Goal: Check status: Check status

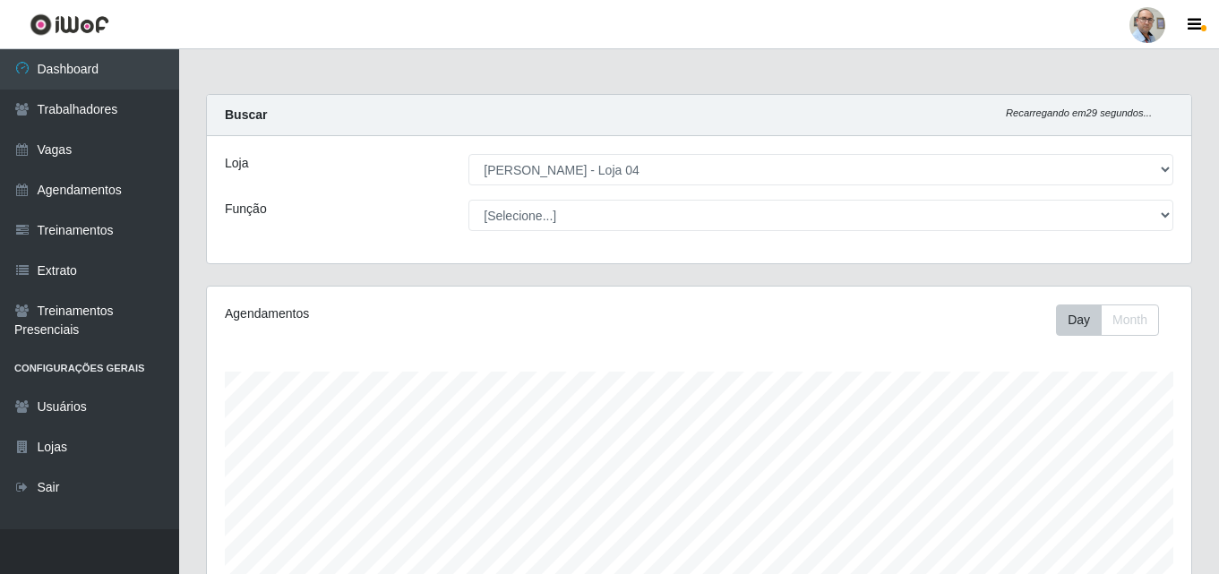
select select "251"
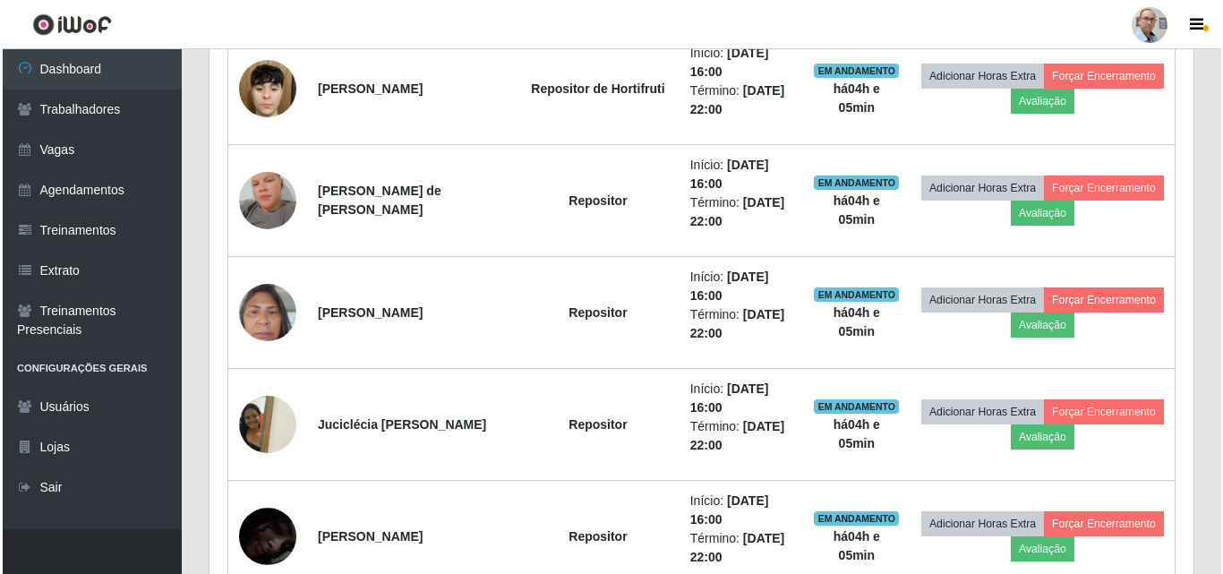
scroll to position [1289, 0]
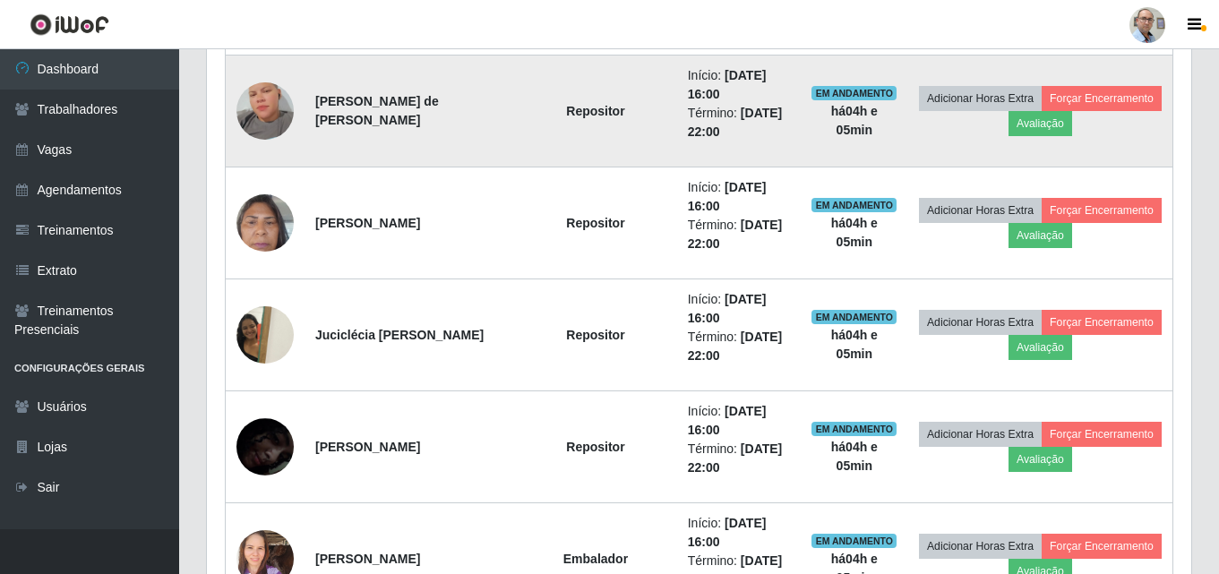
click at [253, 111] on img at bounding box center [264, 111] width 57 height 102
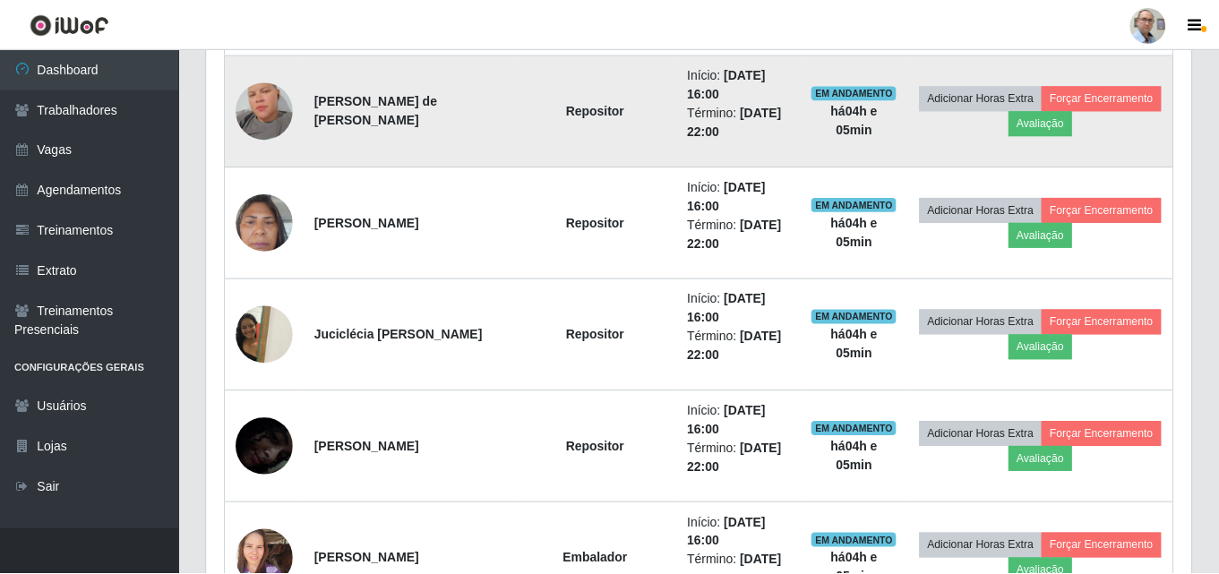
scroll to position [372, 984]
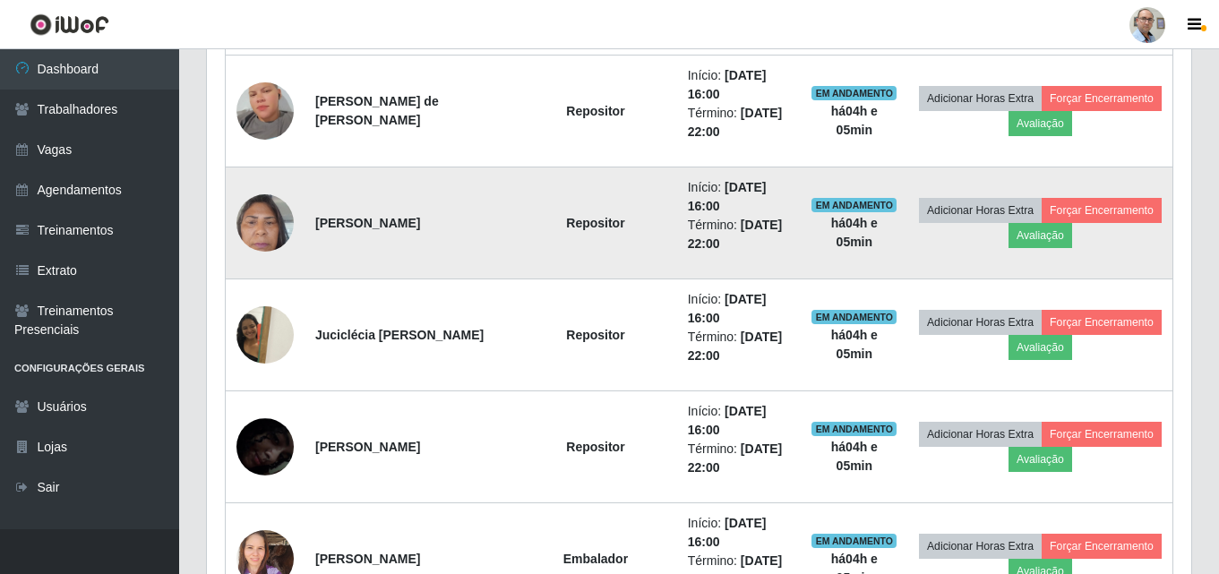
click at [261, 228] on img at bounding box center [264, 222] width 57 height 76
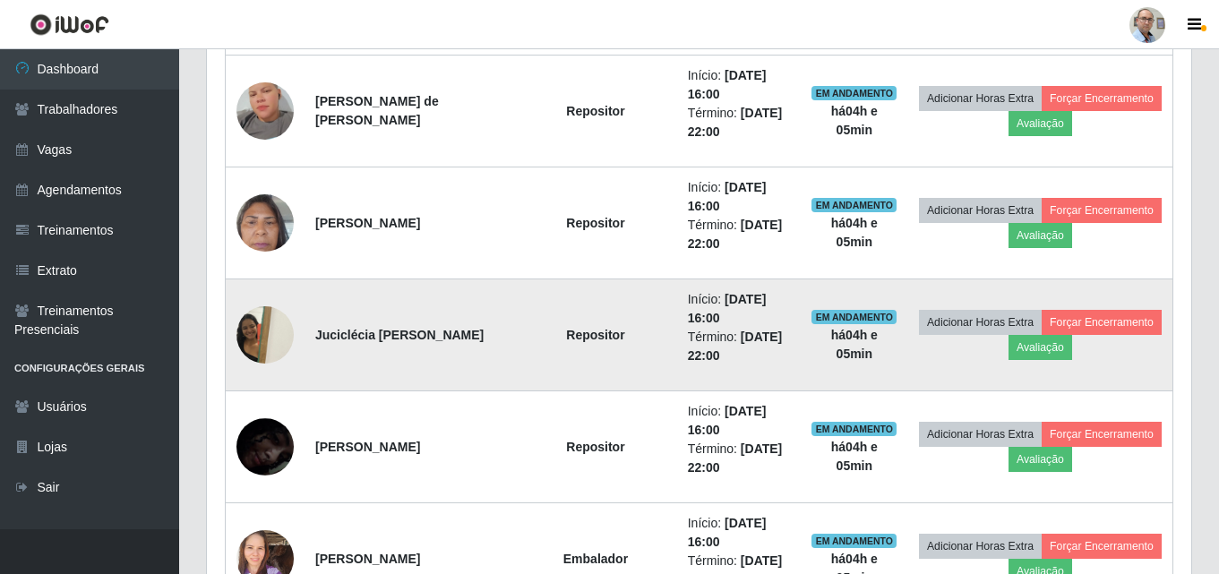
click at [268, 324] on img at bounding box center [264, 334] width 57 height 76
click at [261, 331] on img at bounding box center [264, 334] width 57 height 76
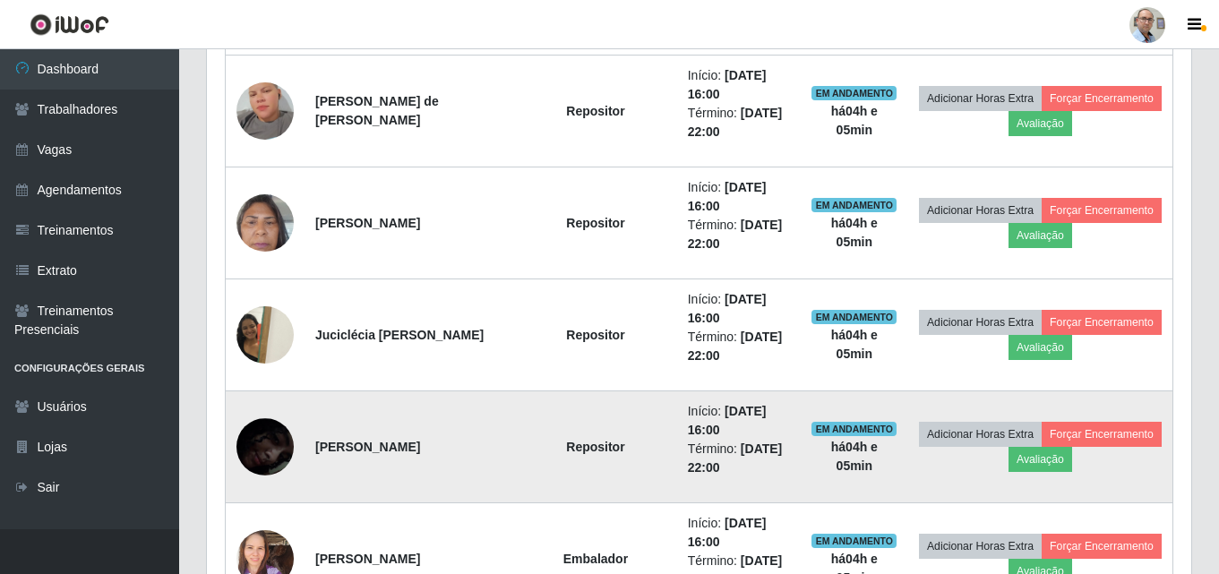
click at [264, 449] on img at bounding box center [264, 447] width 57 height 124
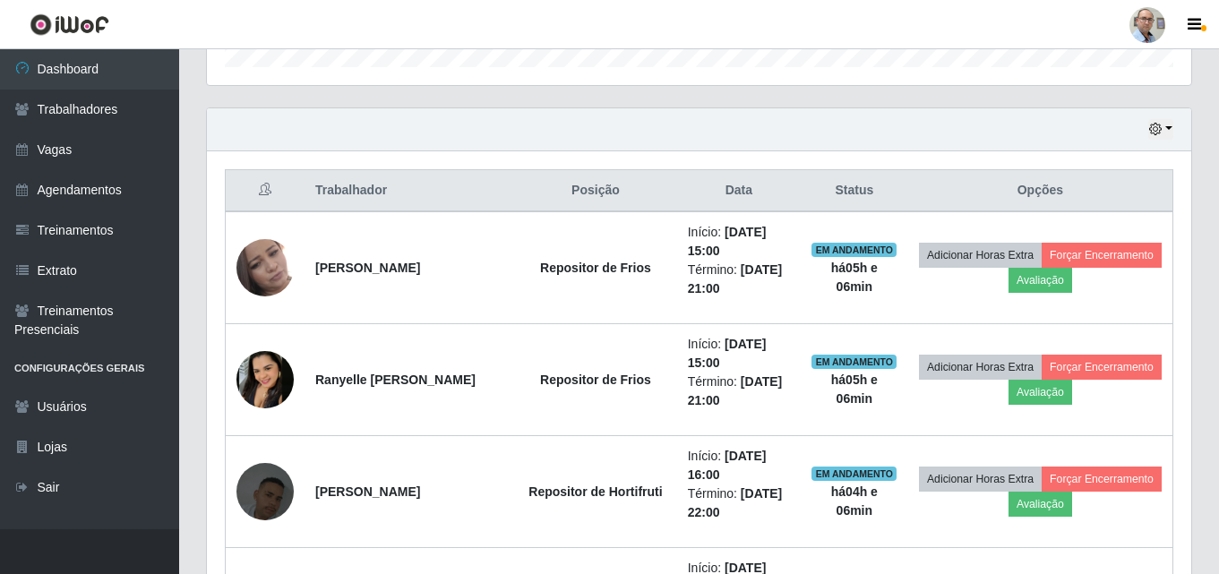
scroll to position [0, 0]
